Goal: Task Accomplishment & Management: Use online tool/utility

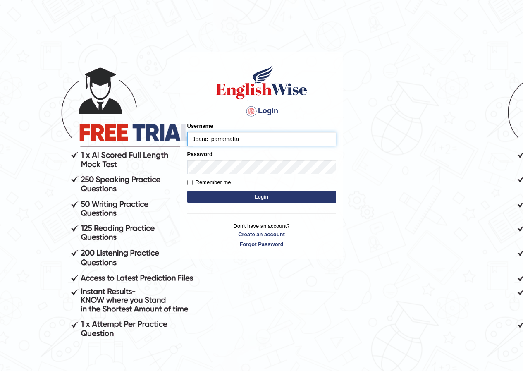
type input "Joanc_parramatta"
click at [253, 196] on button "Login" at bounding box center [261, 197] width 149 height 12
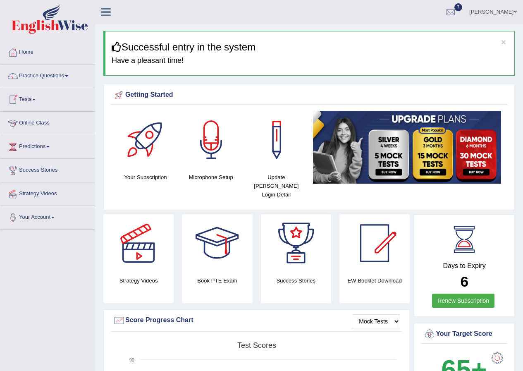
click at [36, 100] on span at bounding box center [33, 100] width 3 height 2
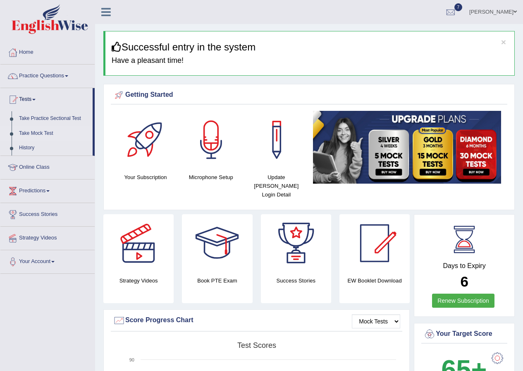
click at [31, 133] on link "Take Mock Test" at bounding box center [53, 133] width 77 height 15
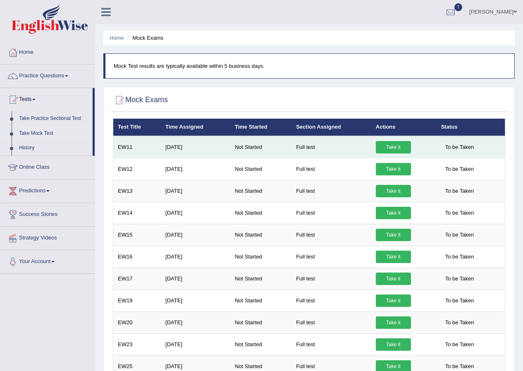
click at [389, 149] on link "Take it" at bounding box center [393, 147] width 35 height 12
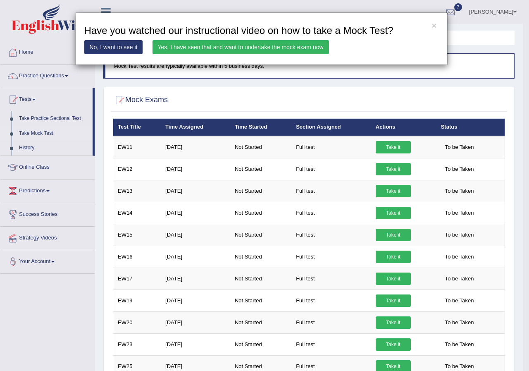
click at [286, 48] on link "Yes, I have seen that and want to undertake the mock exam now" at bounding box center [241, 47] width 177 height 14
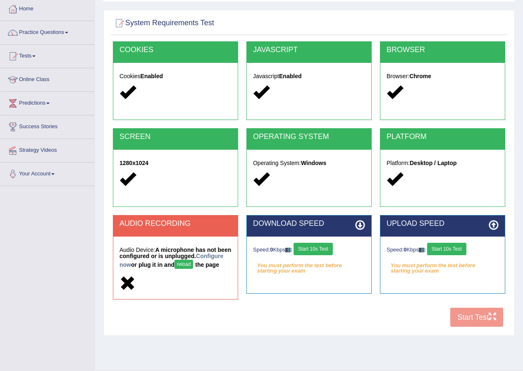
scroll to position [63, 0]
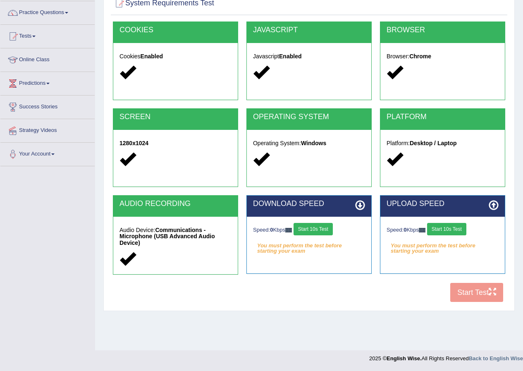
click at [315, 225] on button "Start 10s Test" at bounding box center [313, 229] width 39 height 12
click at [443, 231] on button "Start 10s Test" at bounding box center [446, 229] width 39 height 12
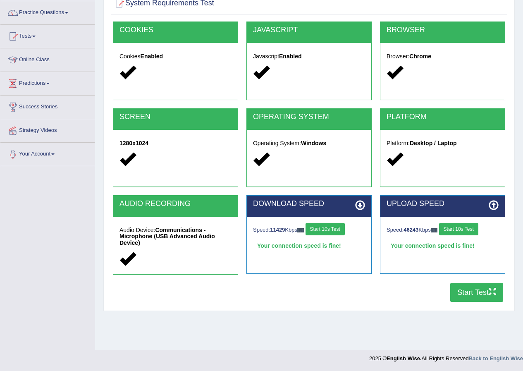
click at [464, 291] on button "Start Test" at bounding box center [476, 292] width 53 height 19
